Goal: Information Seeking & Learning: Learn about a topic

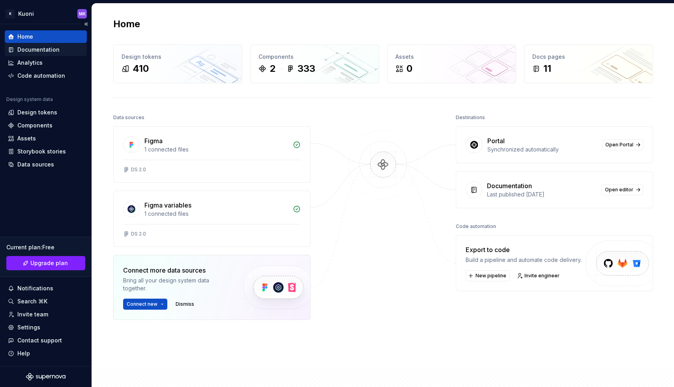
click at [30, 51] on div "Documentation" at bounding box center [38, 50] width 42 height 8
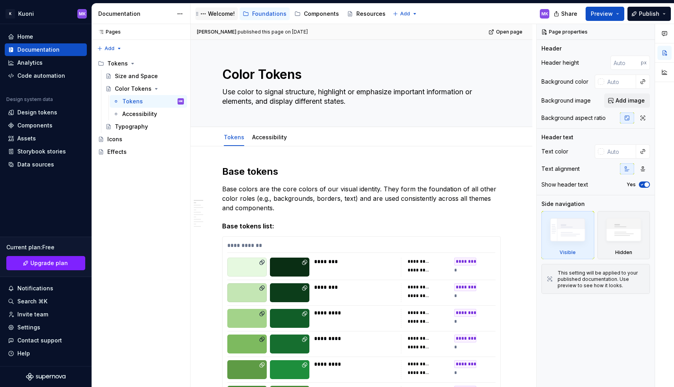
click at [214, 13] on div "Welcome!" at bounding box center [221, 14] width 27 height 8
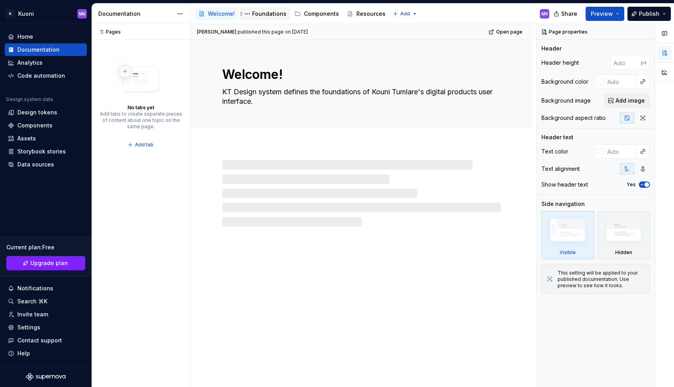
click at [266, 13] on div "Foundations" at bounding box center [269, 14] width 34 height 8
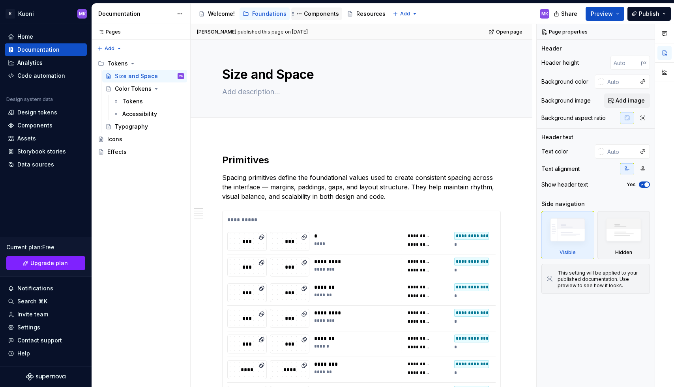
click at [317, 15] on div "Components" at bounding box center [321, 14] width 35 height 8
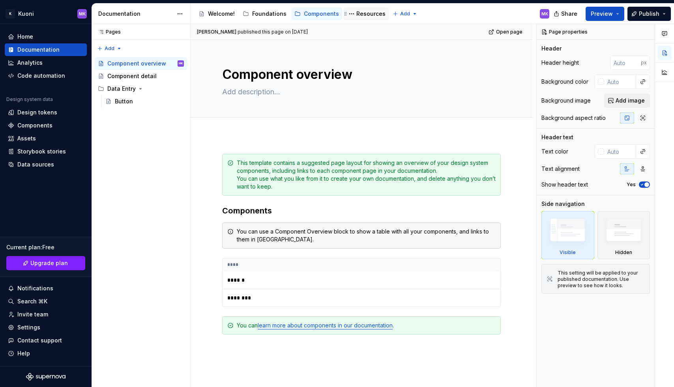
click at [364, 13] on div "Resources" at bounding box center [370, 14] width 29 height 8
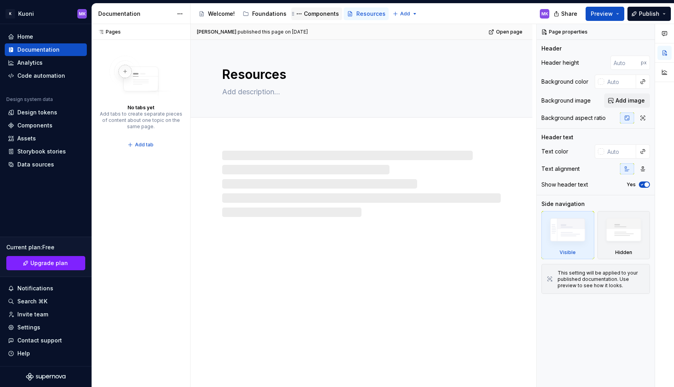
click at [310, 11] on div "Components" at bounding box center [321, 14] width 35 height 8
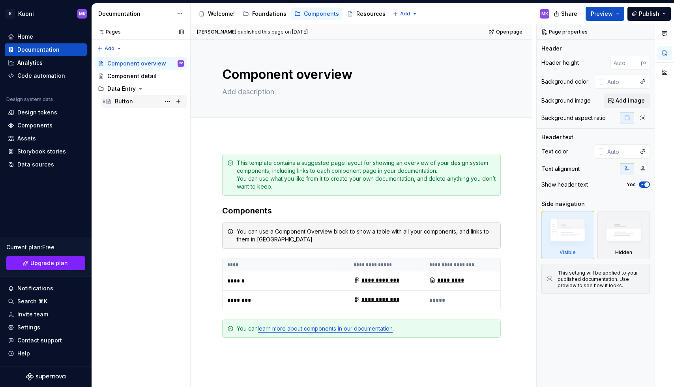
click at [122, 100] on div "Button" at bounding box center [124, 102] width 18 height 8
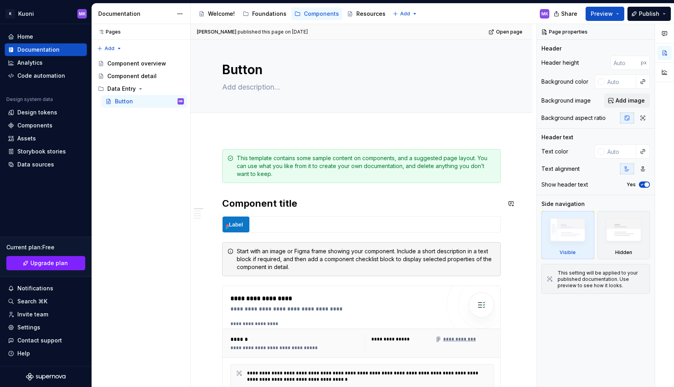
scroll to position [32, 0]
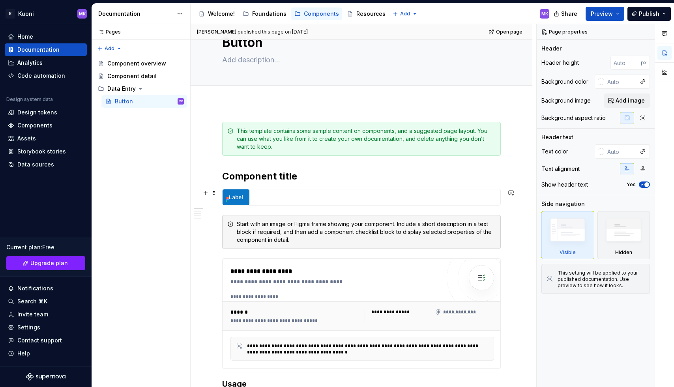
click at [240, 195] on img at bounding box center [236, 197] width 27 height 16
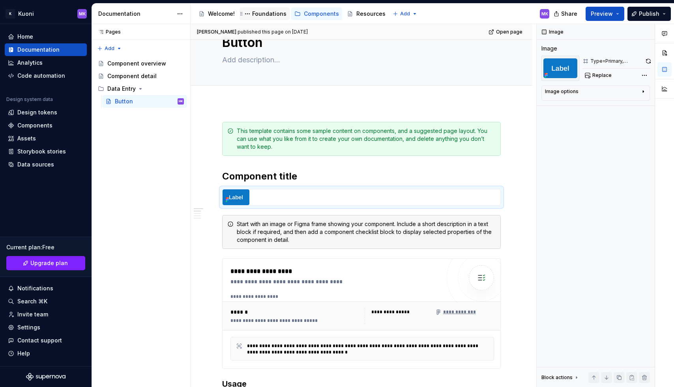
click at [272, 14] on div "Foundations" at bounding box center [269, 14] width 34 height 8
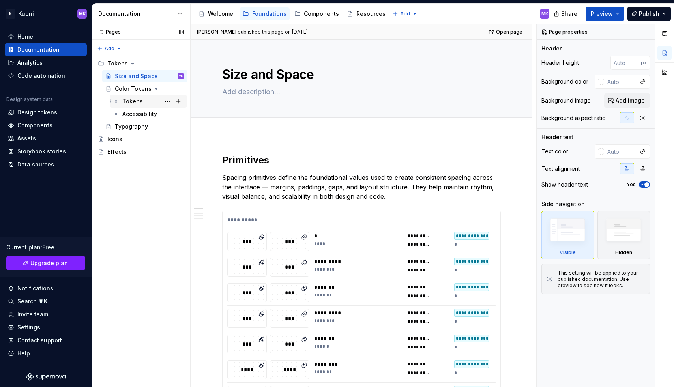
click at [126, 103] on div "Tokens" at bounding box center [132, 102] width 21 height 8
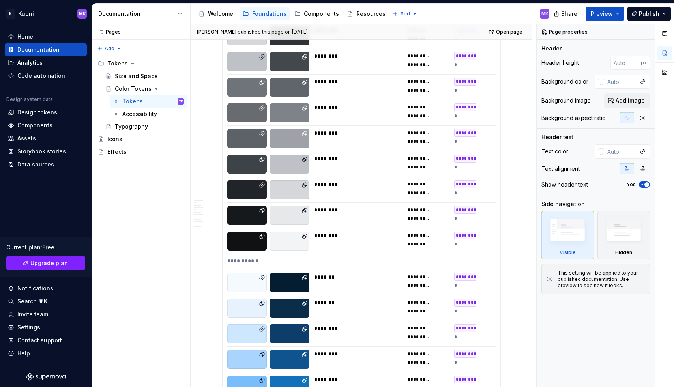
scroll to position [1134, 0]
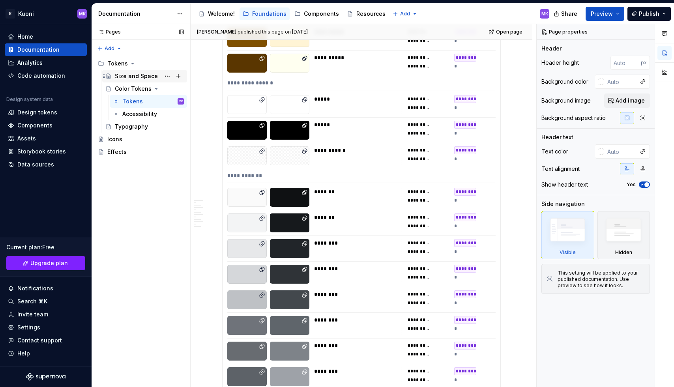
click at [132, 73] on div "Size and Space" at bounding box center [136, 76] width 43 height 8
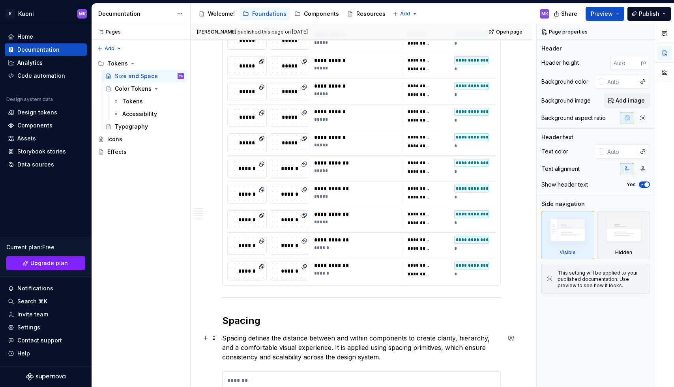
scroll to position [838, 0]
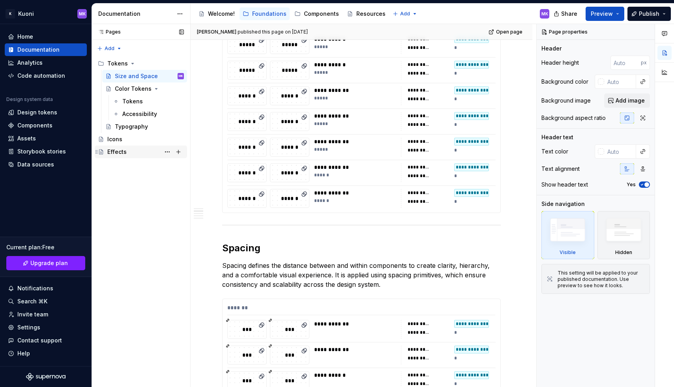
click at [118, 149] on div "Effects" at bounding box center [116, 152] width 19 height 8
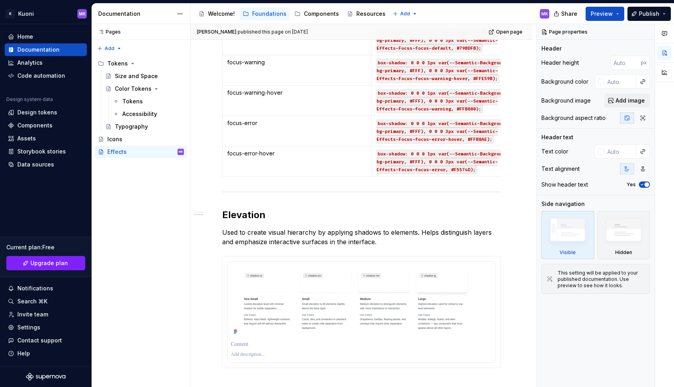
scroll to position [790, 0]
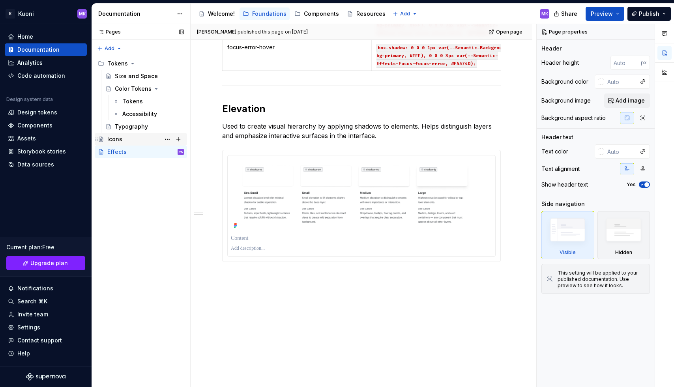
click at [126, 137] on div "Icons" at bounding box center [145, 139] width 77 height 11
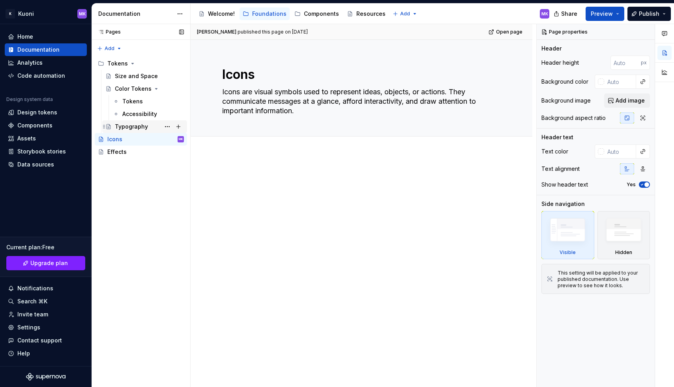
click at [133, 125] on div "Typography" at bounding box center [131, 127] width 33 height 8
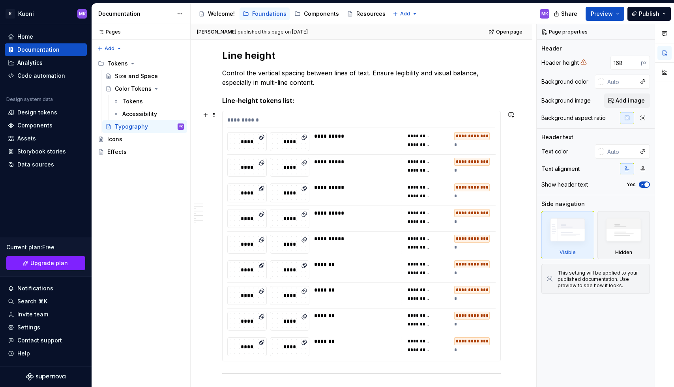
scroll to position [539, 0]
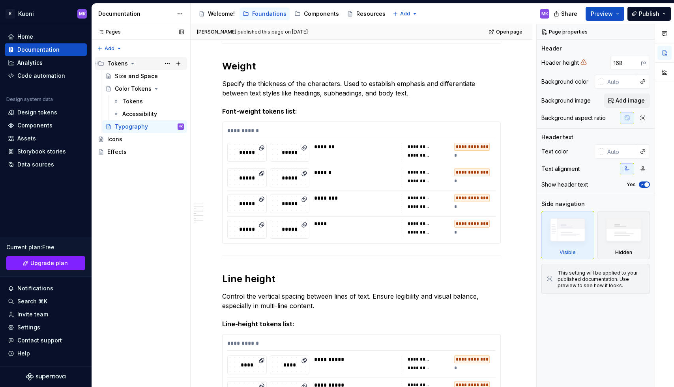
click at [132, 64] on icon "Page tree" at bounding box center [133, 63] width 2 height 1
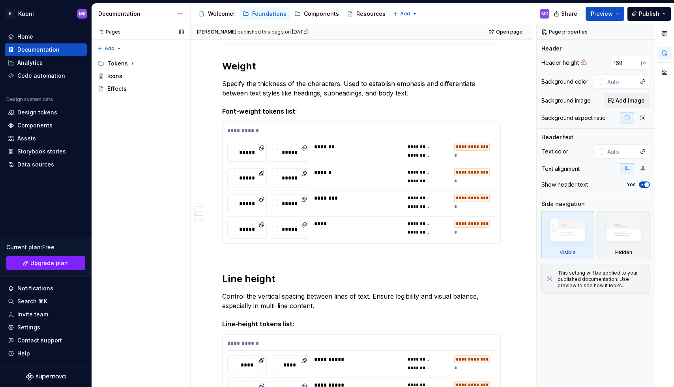
click at [145, 158] on div "Pages Pages Add Accessibility guide for tree Page tree. Navigate the tree with …" at bounding box center [141, 206] width 99 height 364
click at [109, 49] on div "Pages Pages Add Accessibility guide for tree Page tree. Navigate the tree with …" at bounding box center [141, 206] width 99 height 364
click at [118, 63] on div "New page" at bounding box center [134, 64] width 51 height 8
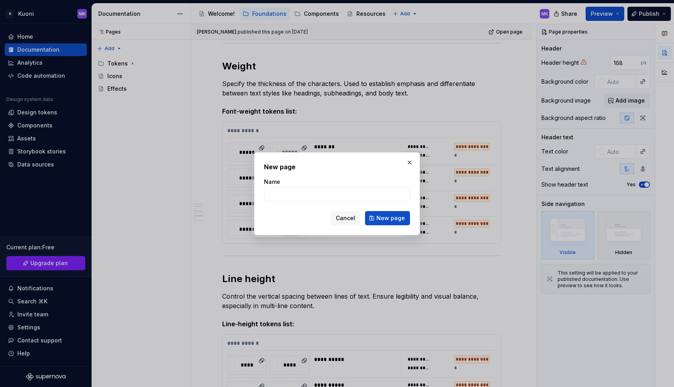
type textarea "*"
type input "Tone of Voice"
click button "New page" at bounding box center [387, 218] width 45 height 14
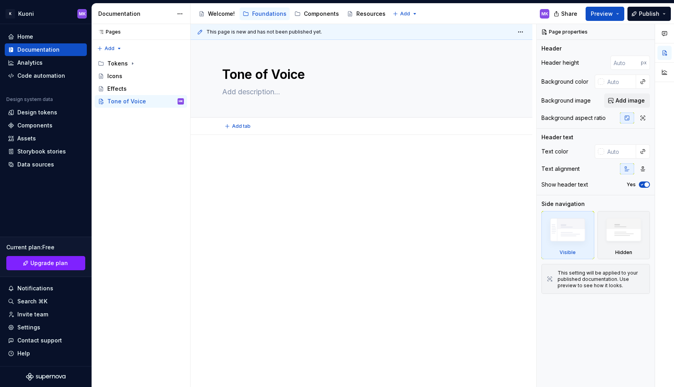
type textarea "*"
click at [248, 165] on div at bounding box center [361, 169] width 279 height 30
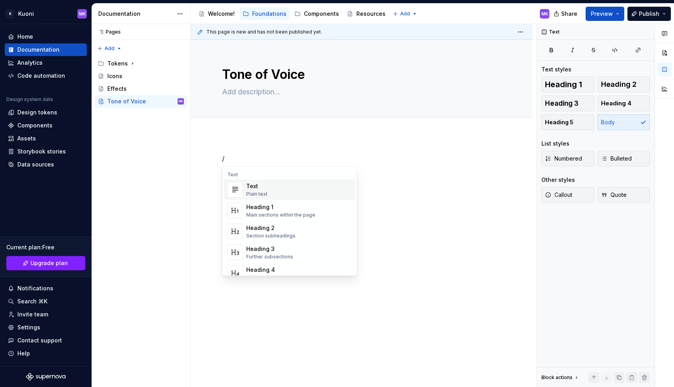
click at [281, 186] on div "Text Plain text" at bounding box center [299, 190] width 106 height 16
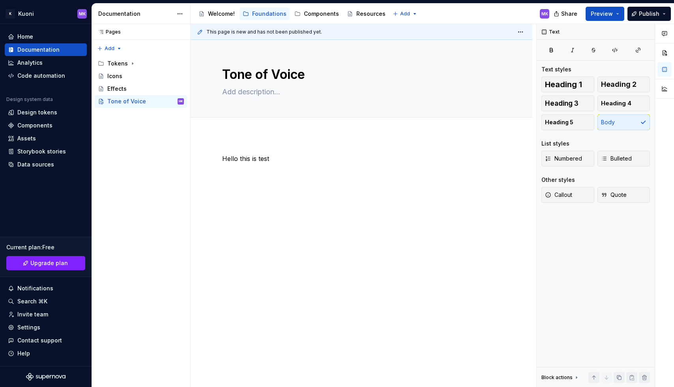
click at [356, 265] on div "Hello this is test" at bounding box center [362, 222] width 342 height 174
click at [319, 16] on div "Components" at bounding box center [321, 14] width 35 height 8
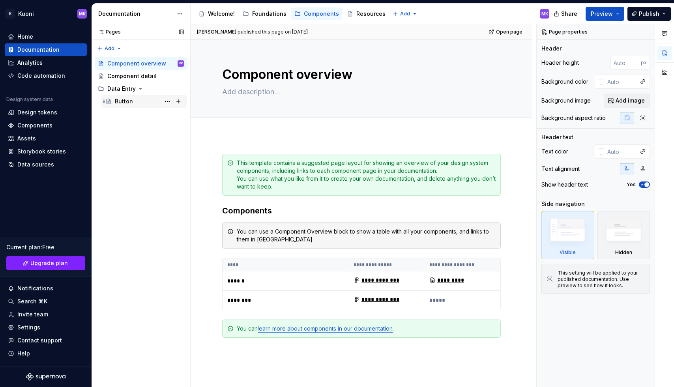
click at [129, 101] on div "Button" at bounding box center [124, 102] width 18 height 8
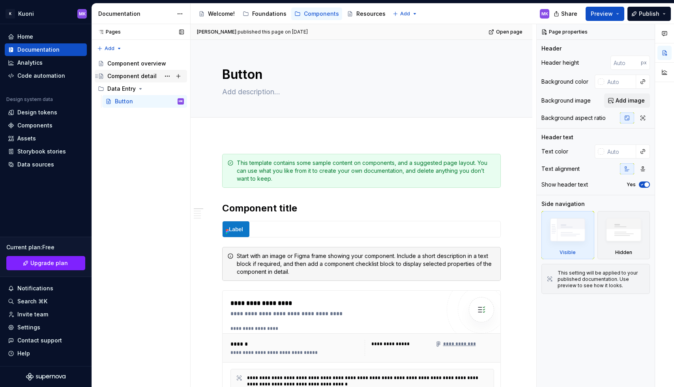
click at [128, 75] on div "Component detail" at bounding box center [131, 76] width 49 height 8
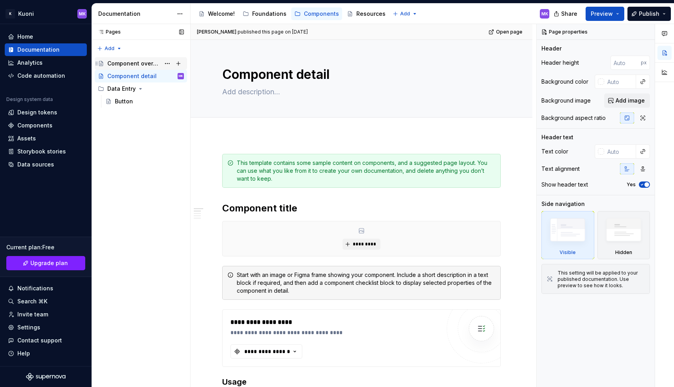
click at [148, 60] on div "Component overview" at bounding box center [133, 64] width 53 height 8
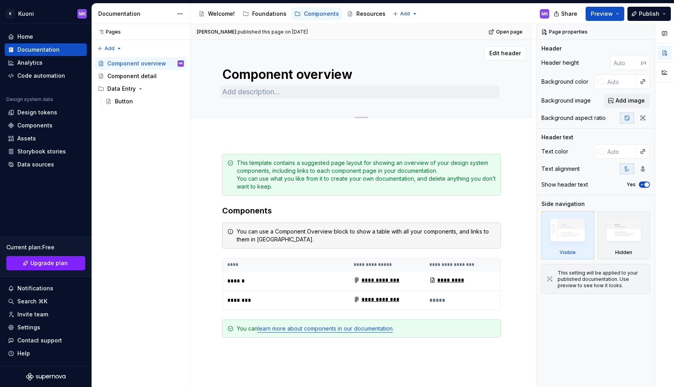
scroll to position [5, 0]
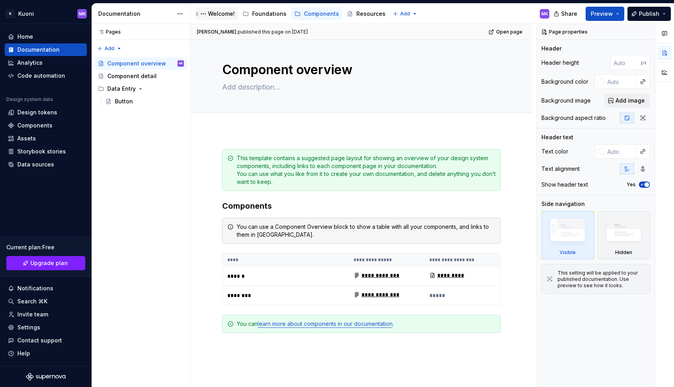
click at [218, 9] on div "Welcome!" at bounding box center [217, 13] width 36 height 9
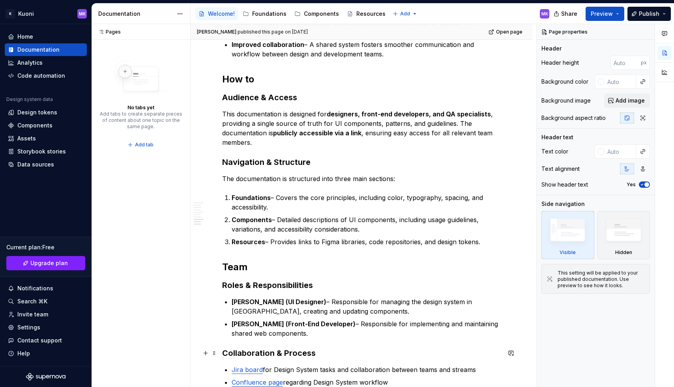
scroll to position [566, 0]
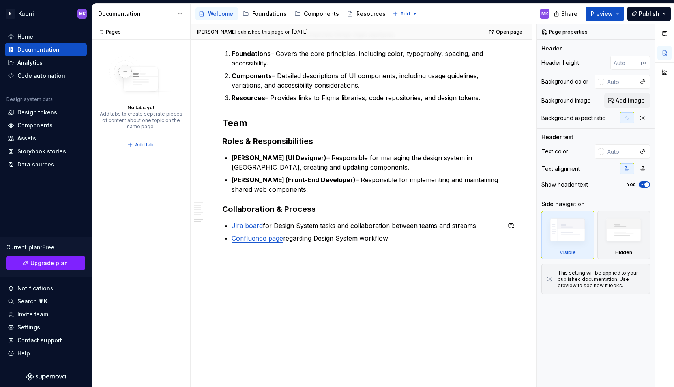
type textarea "*"
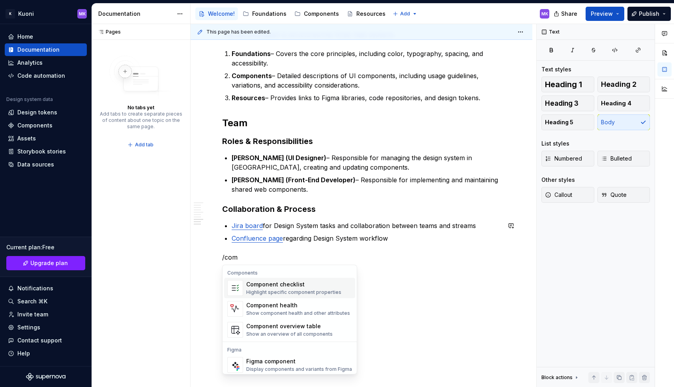
click at [293, 289] on div "Component checklist Highlight specific component properties" at bounding box center [293, 288] width 95 height 15
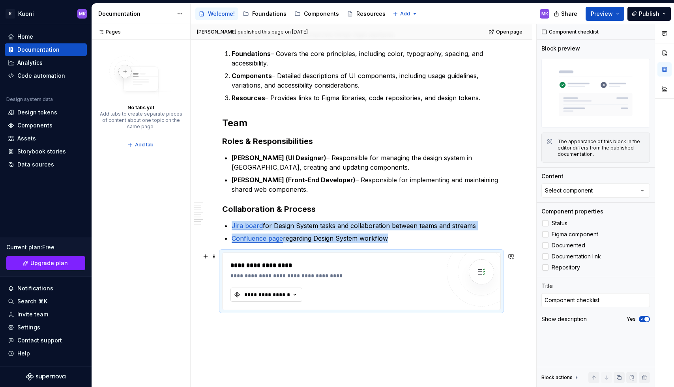
click at [281, 294] on div "**********" at bounding box center [267, 295] width 47 height 8
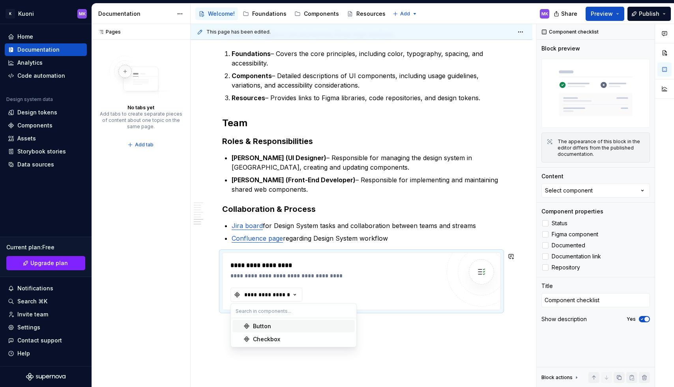
click at [267, 326] on div "Button" at bounding box center [262, 327] width 18 height 8
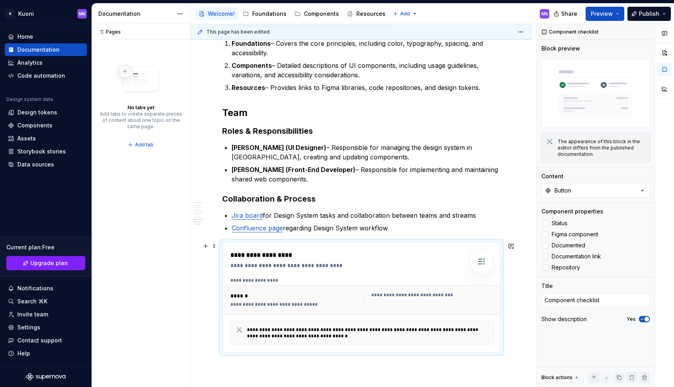
scroll to position [647, 0]
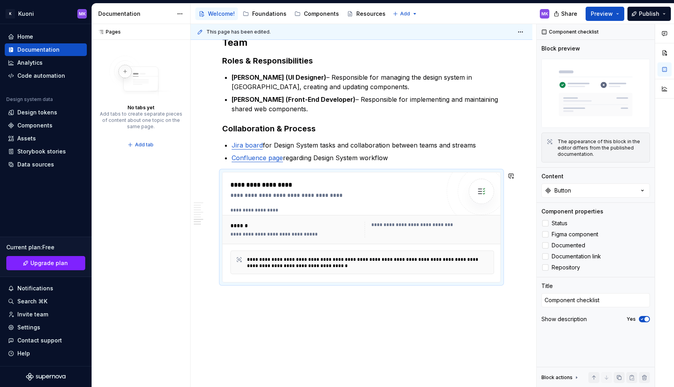
click at [607, 11] on span "Preview" at bounding box center [602, 14] width 22 height 8
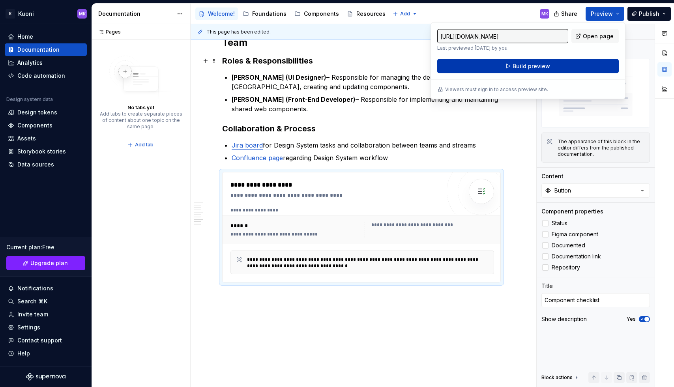
click at [521, 63] on span "Build preview" at bounding box center [532, 66] width 38 height 8
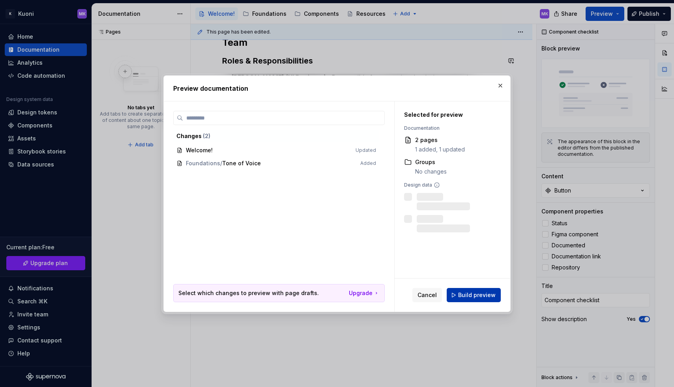
click at [474, 296] on span "Build preview" at bounding box center [477, 295] width 38 height 8
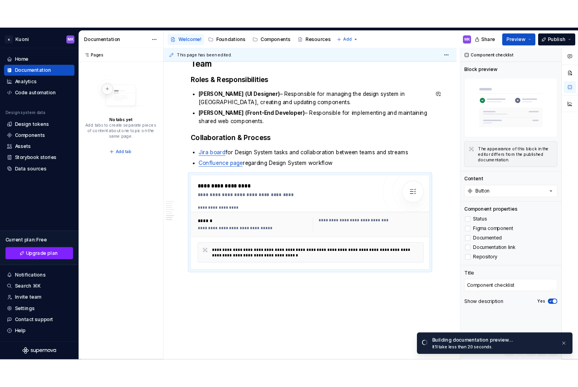
scroll to position [585, 0]
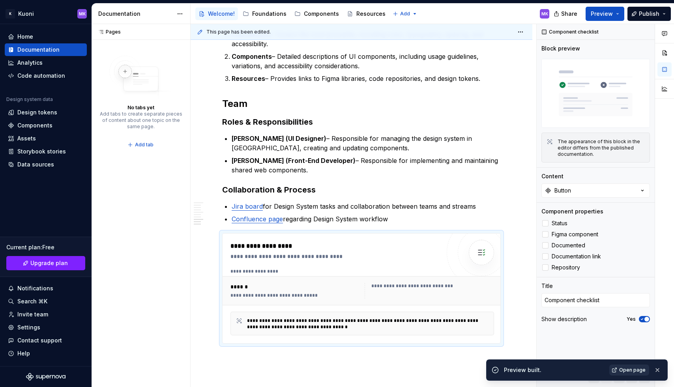
click at [622, 371] on span "Open page" at bounding box center [632, 370] width 26 height 6
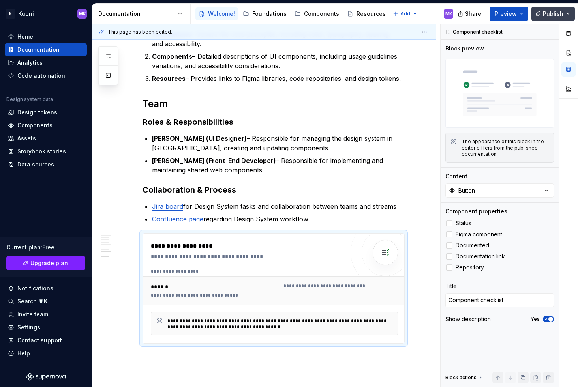
click at [552, 13] on span "Publish" at bounding box center [553, 14] width 21 height 8
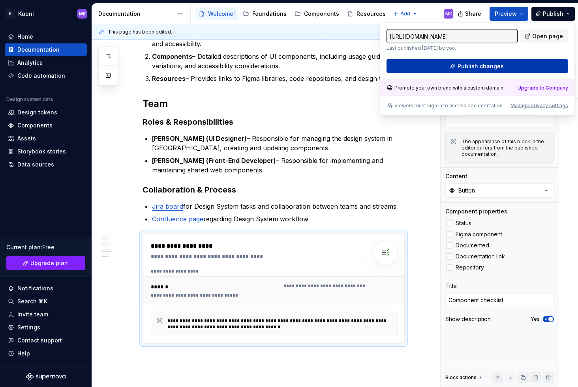
click at [480, 66] on span "Publish changes" at bounding box center [481, 66] width 46 height 8
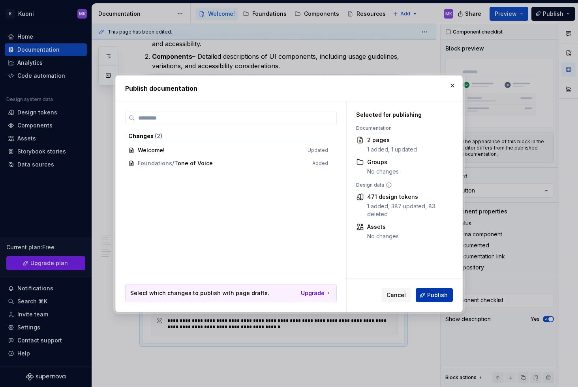
click at [430, 296] on span "Publish" at bounding box center [437, 295] width 21 height 8
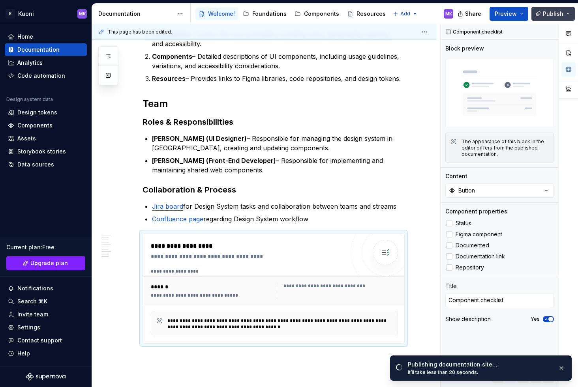
click at [553, 13] on span "Publish" at bounding box center [553, 14] width 21 height 8
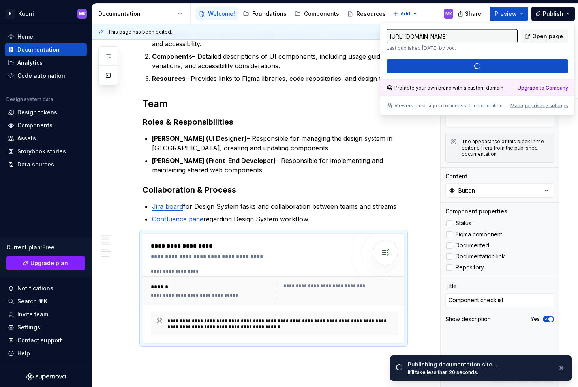
click at [439, 34] on input "[URL][DOMAIN_NAME]" at bounding box center [451, 36] width 131 height 14
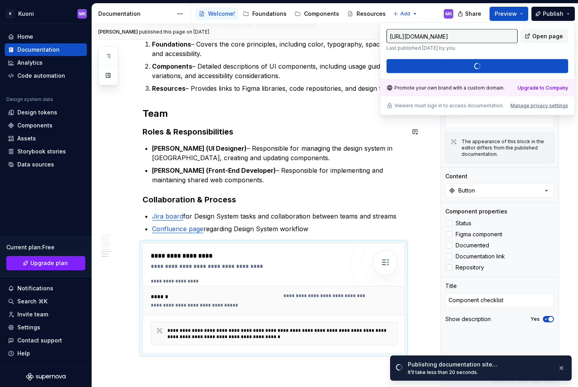
type textarea "*"
type input "[URL][DOMAIN_NAME]"
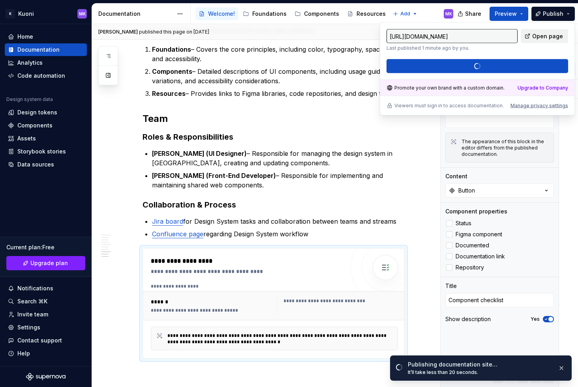
click at [540, 34] on span "Open page" at bounding box center [547, 36] width 31 height 8
type textarea "*"
type input "[URL][DOMAIN_NAME]"
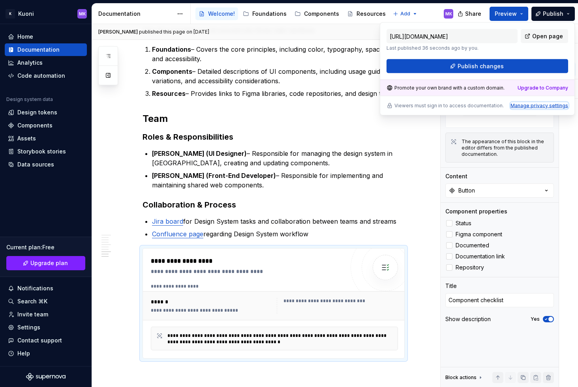
type textarea "*"
click at [540, 105] on div "Manage privacy settings" at bounding box center [539, 106] width 58 height 6
type input "[URL][DOMAIN_NAME]"
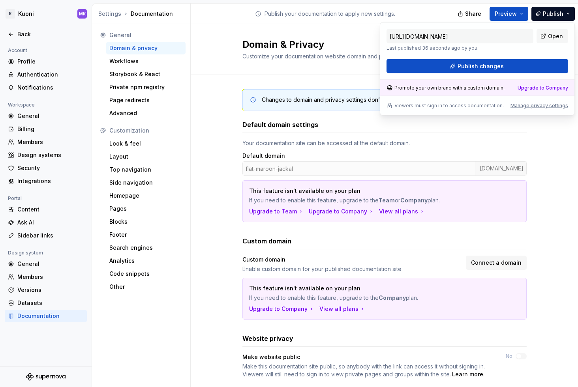
click at [548, 185] on div "Changes to domain and privacy settings don’t require publish — they will take e…" at bounding box center [384, 267] width 387 height 385
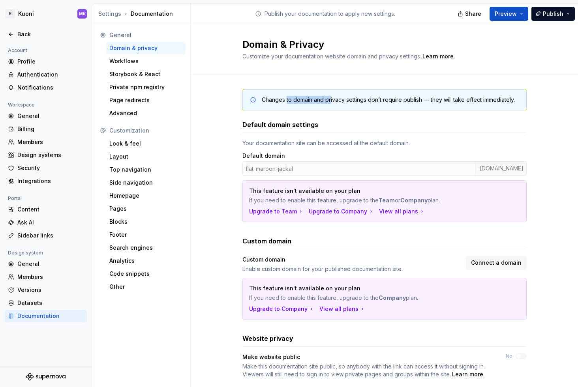
drag, startPoint x: 283, startPoint y: 99, endPoint x: 326, endPoint y: 100, distance: 43.1
click at [327, 99] on div "Changes to domain and privacy settings don’t require publish — they will take e…" at bounding box center [388, 100] width 253 height 8
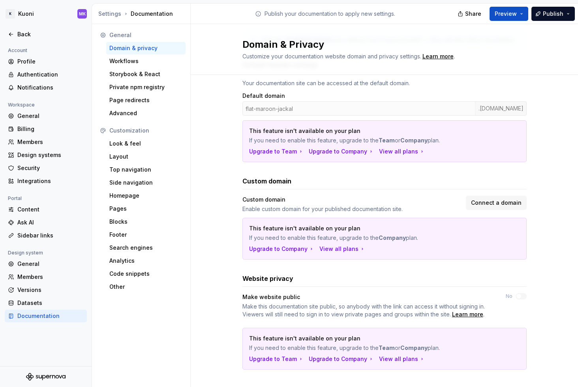
scroll to position [69, 0]
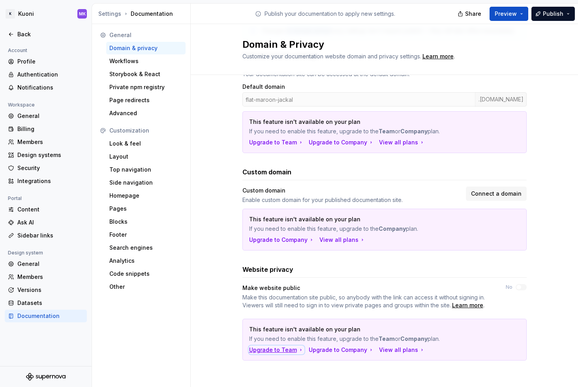
click at [273, 350] on div "Upgrade to Team" at bounding box center [276, 350] width 55 height 8
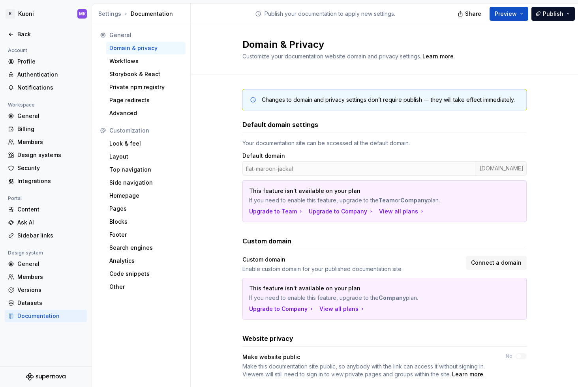
scroll to position [69, 0]
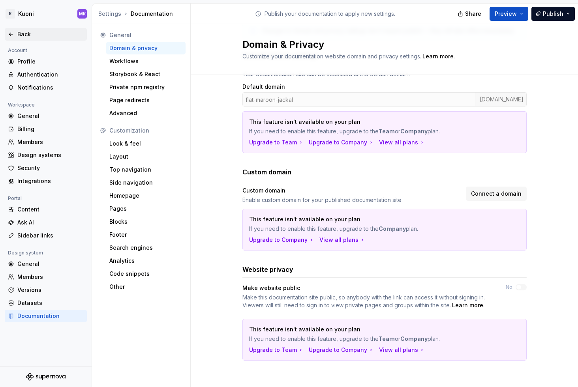
click at [13, 34] on icon at bounding box center [11, 34] width 6 height 6
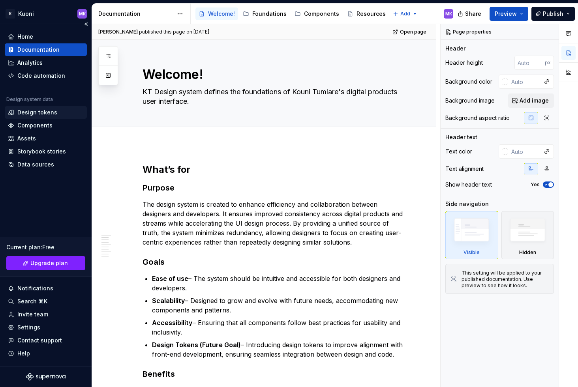
click at [35, 114] on div "Design tokens" at bounding box center [37, 113] width 40 height 8
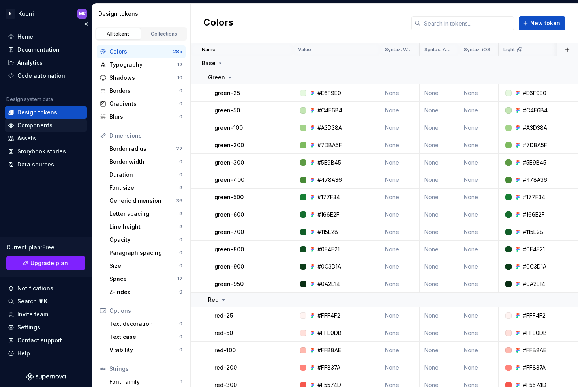
click at [49, 124] on div "Components" at bounding box center [34, 126] width 35 height 8
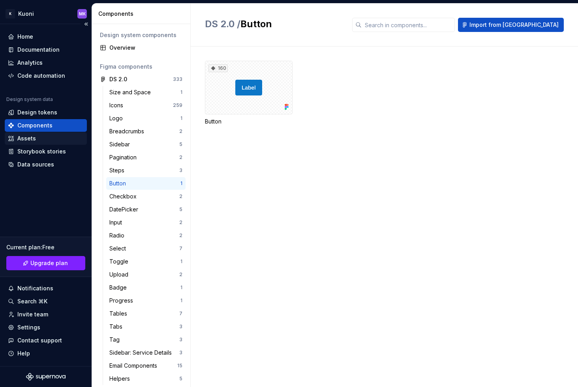
click at [26, 133] on div "Assets" at bounding box center [46, 138] width 82 height 13
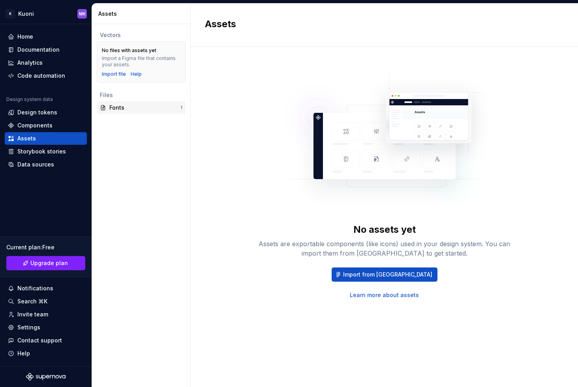
click at [135, 109] on div "Fonts" at bounding box center [144, 108] width 71 height 8
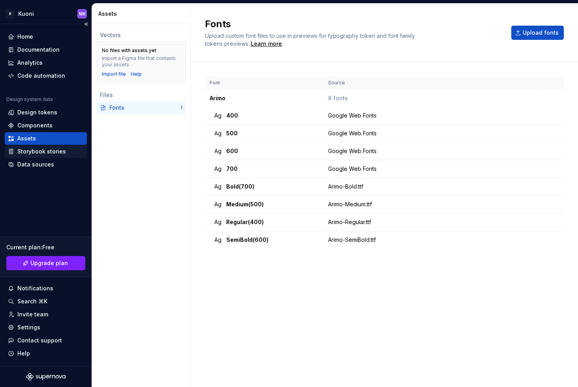
click at [44, 146] on div "Storybook stories" at bounding box center [46, 151] width 82 height 13
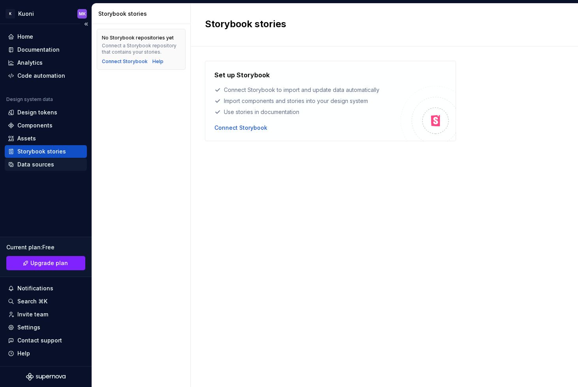
click at [30, 169] on div "Data sources" at bounding box center [46, 164] width 82 height 13
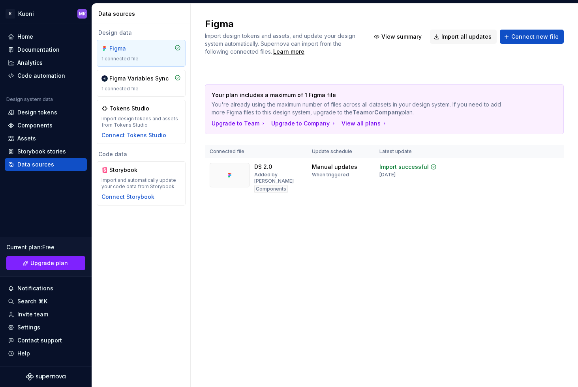
click at [147, 48] on div "Figma" at bounding box center [128, 49] width 38 height 8
click at [477, 36] on span "Import all updates" at bounding box center [466, 37] width 50 height 8
click at [551, 167] on html "K Kuoni MK Home Documentation Analytics Code automation Design system data Desi…" at bounding box center [289, 193] width 578 height 387
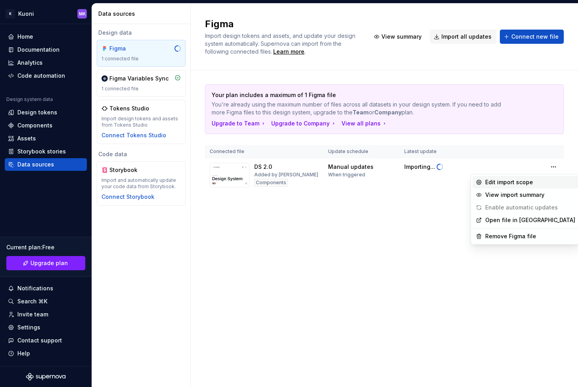
click at [512, 183] on div "Edit import scope" at bounding box center [530, 182] width 90 height 8
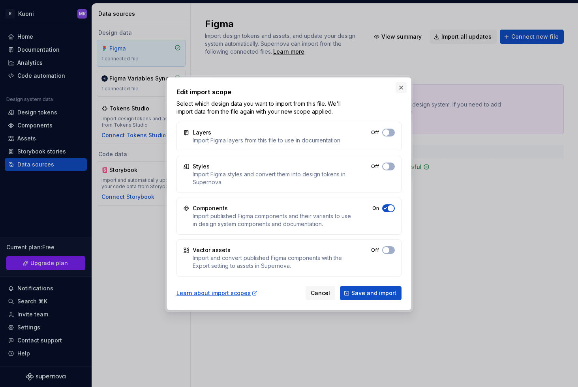
click at [400, 86] on button "button" at bounding box center [401, 87] width 11 height 11
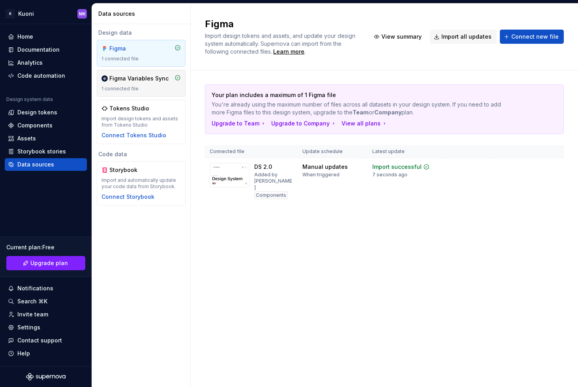
click at [126, 81] on div "Figma Variables Sync" at bounding box center [138, 79] width 59 height 8
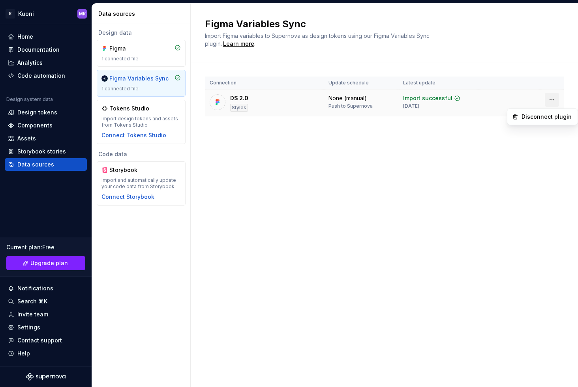
click at [553, 100] on html "K Kuoni MK Home Documentation Analytics Code automation Design system data Desi…" at bounding box center [289, 193] width 578 height 387
click at [410, 199] on html "K Kuoni MK Home Documentation Analytics Code automation Design system data Desi…" at bounding box center [289, 193] width 578 height 387
click at [299, 90] on td "DS 2.0 Styles" at bounding box center [264, 103] width 119 height 27
click at [384, 106] on div "None (manual) Push to Supernova" at bounding box center [361, 101] width 66 height 15
click at [358, 101] on div "None (manual)" at bounding box center [347, 98] width 38 height 8
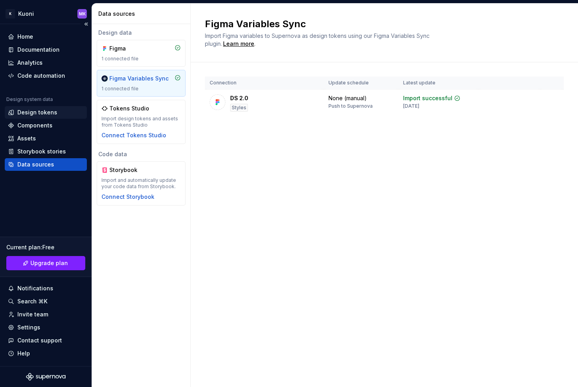
click at [55, 114] on div "Design tokens" at bounding box center [46, 113] width 76 height 8
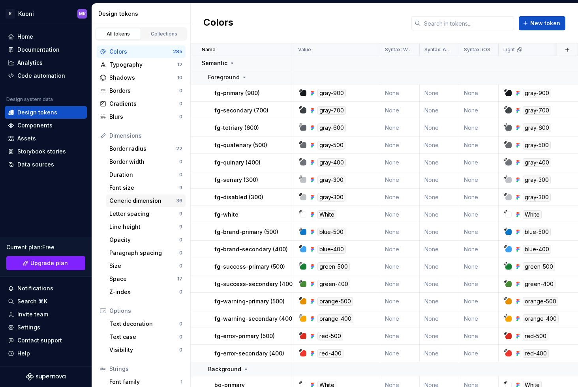
click at [135, 202] on div "Generic dimension" at bounding box center [142, 201] width 67 height 8
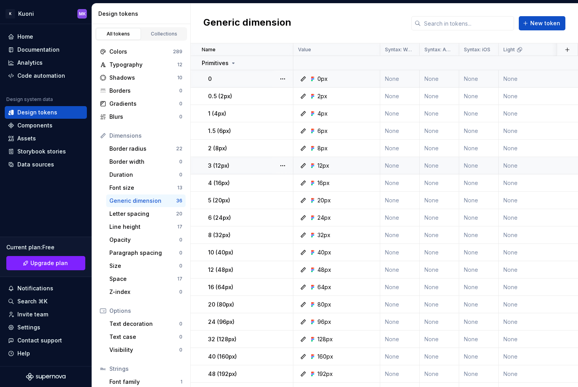
click at [304, 78] on icon at bounding box center [303, 79] width 6 height 6
click at [326, 50] on div "Value" at bounding box center [336, 50] width 77 height 6
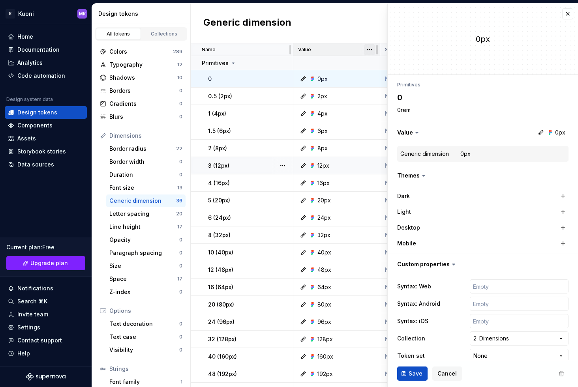
click at [368, 51] on html "K Kuoni MK Home Documentation Analytics Code automation Design system data Desi…" at bounding box center [289, 193] width 578 height 387
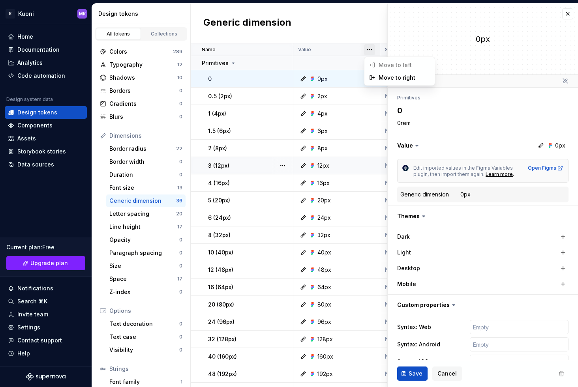
click at [347, 50] on html "K Kuoni MK Home Documentation Analytics Code automation Design system data Desi…" at bounding box center [289, 193] width 578 height 387
click at [405, 150] on button "button" at bounding box center [483, 145] width 190 height 21
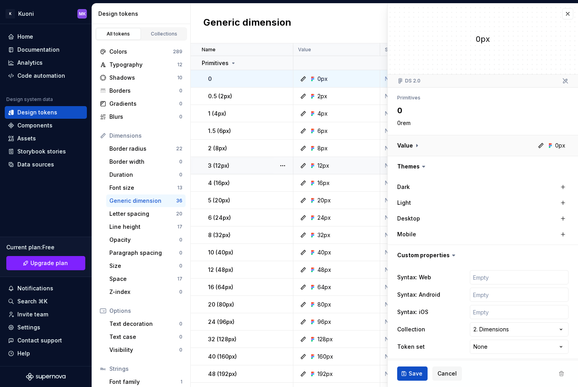
click at [408, 148] on button "button" at bounding box center [483, 145] width 190 height 21
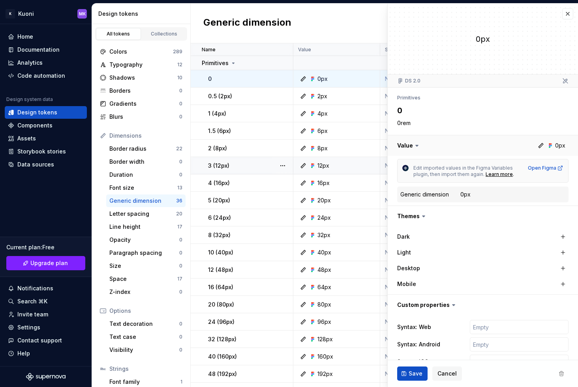
click at [558, 144] on button "button" at bounding box center [483, 145] width 190 height 21
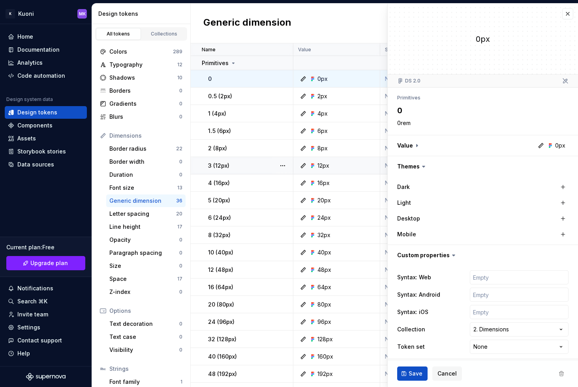
scroll to position [4, 0]
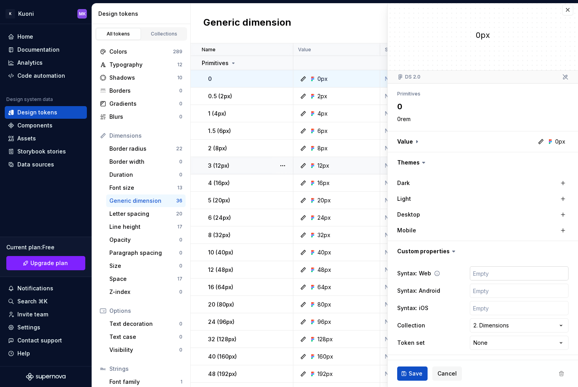
click at [484, 276] on input "text" at bounding box center [519, 273] width 99 height 14
type textarea "*"
click at [438, 274] on icon at bounding box center [437, 273] width 5 height 5
click at [562, 6] on button "button" at bounding box center [567, 9] width 11 height 11
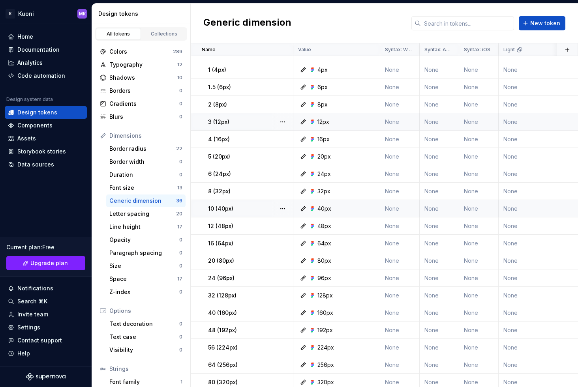
scroll to position [327, 0]
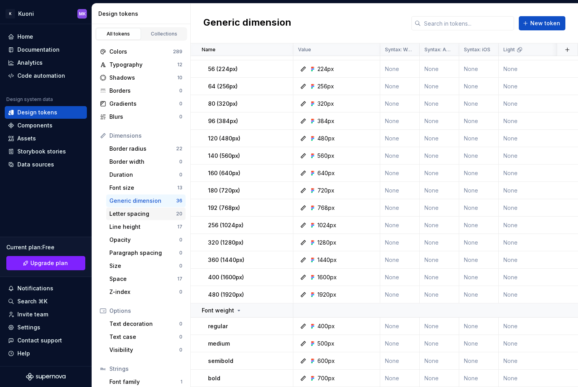
click at [133, 215] on div "Letter spacing" at bounding box center [142, 214] width 67 height 8
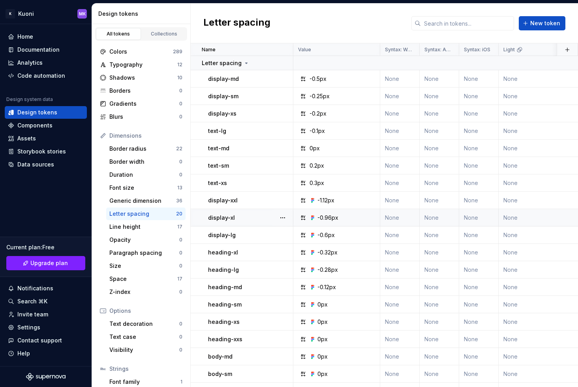
scroll to position [35, 0]
